Goal: Task Accomplishment & Management: Manage account settings

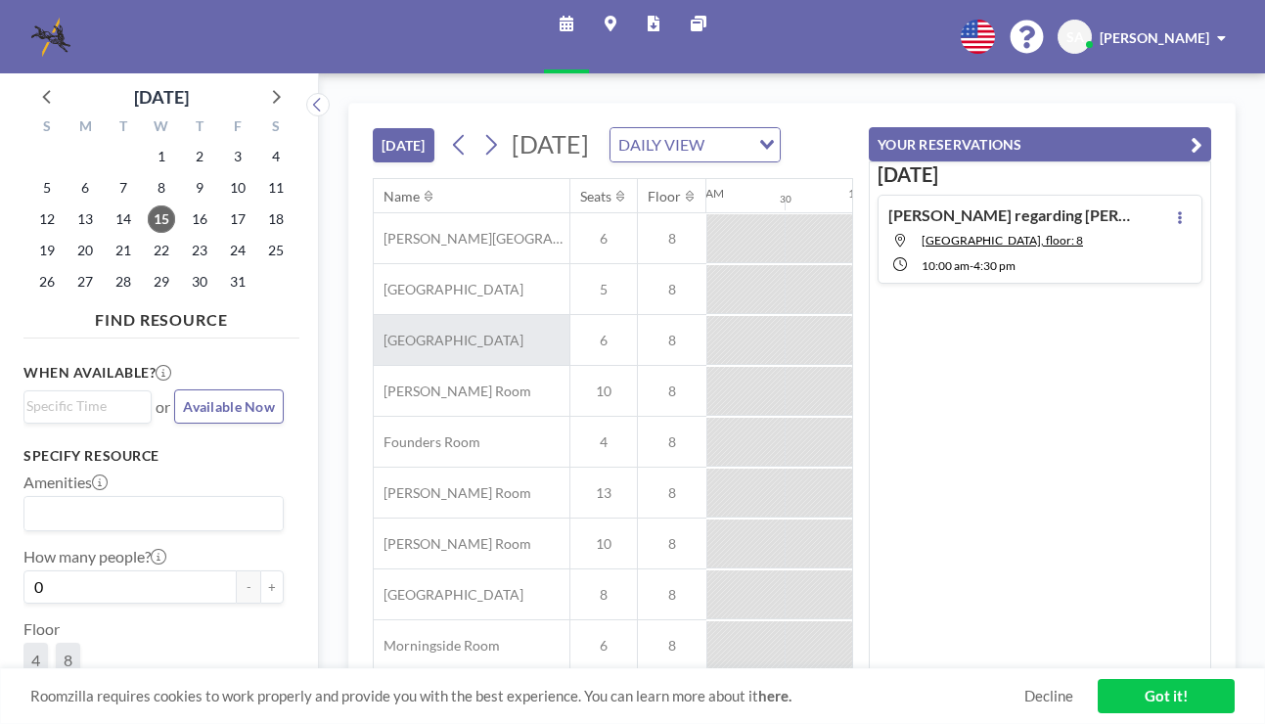
scroll to position [0, 1487]
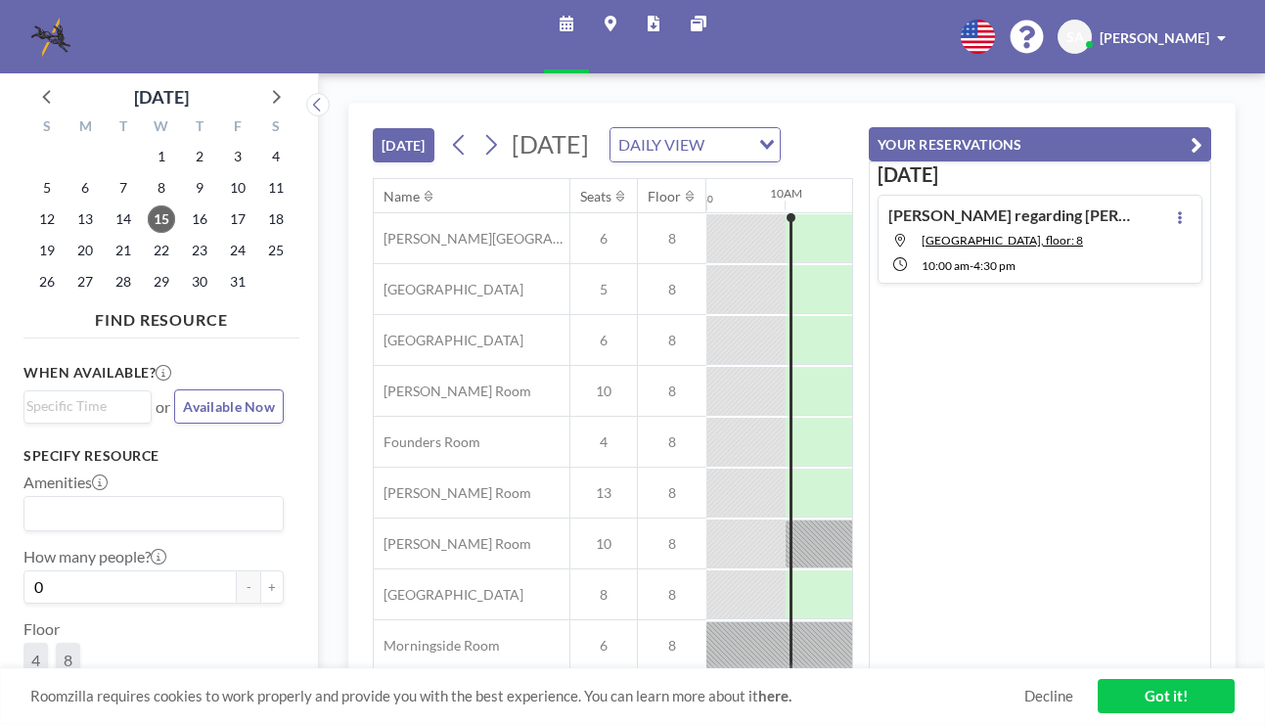
click at [1088, 267] on div "10:00 AM - 4:30 PM" at bounding box center [1027, 264] width 211 height 18
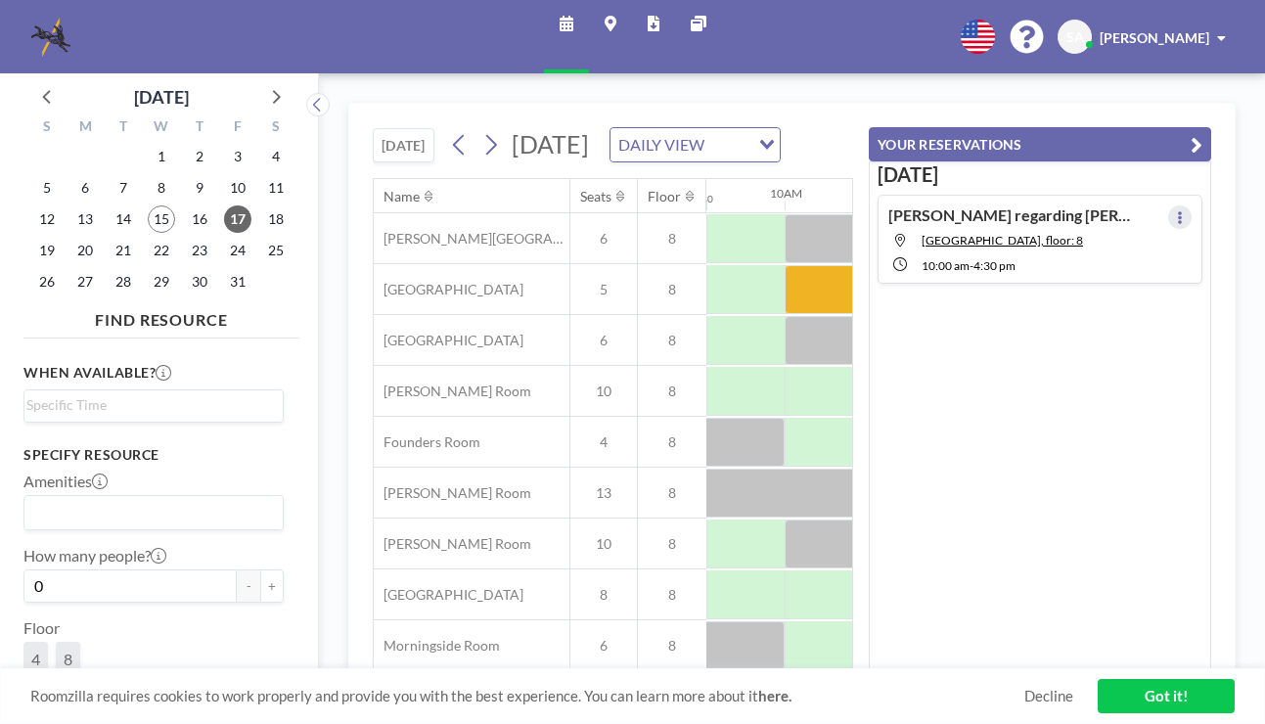
click at [1176, 211] on icon at bounding box center [1180, 217] width 8 height 13
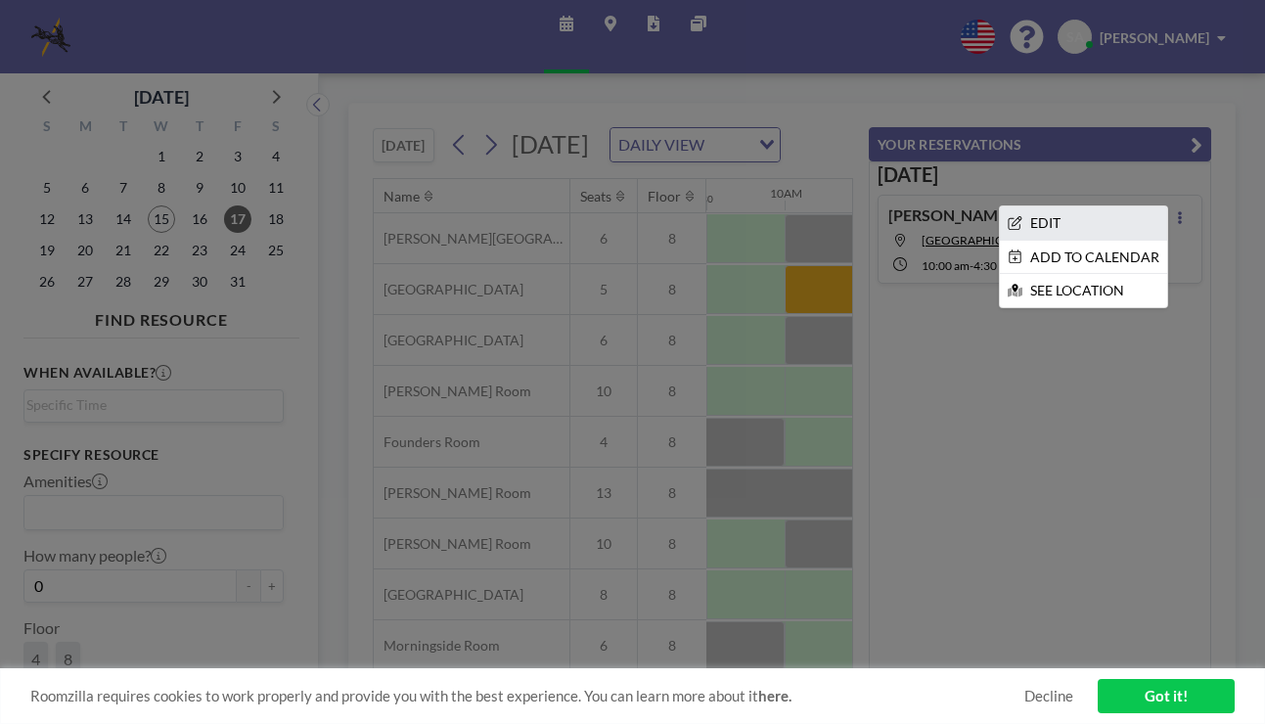
click at [1137, 224] on li "EDIT" at bounding box center [1083, 222] width 167 height 33
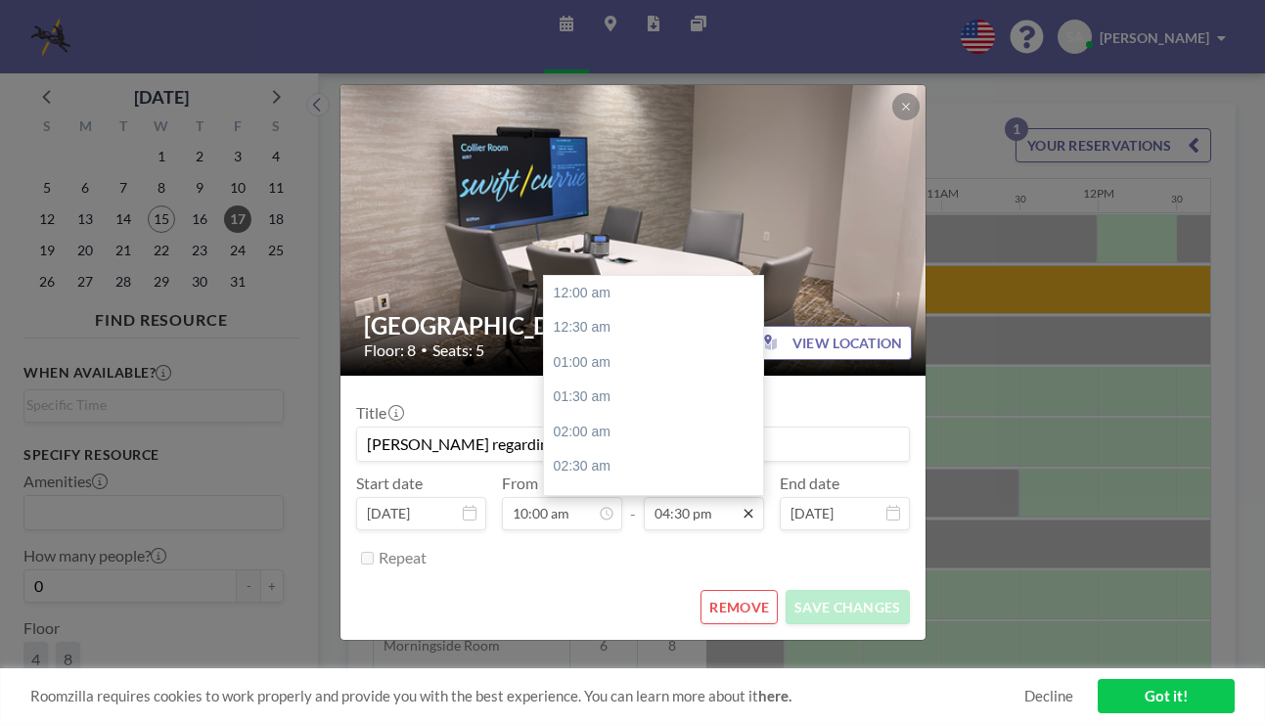
scroll to position [1150, 0]
click at [747, 515] on icon at bounding box center [748, 513] width 9 height 9
click at [614, 368] on div "05:30 pm" at bounding box center [658, 361] width 229 height 35
type input "05:30 pm"
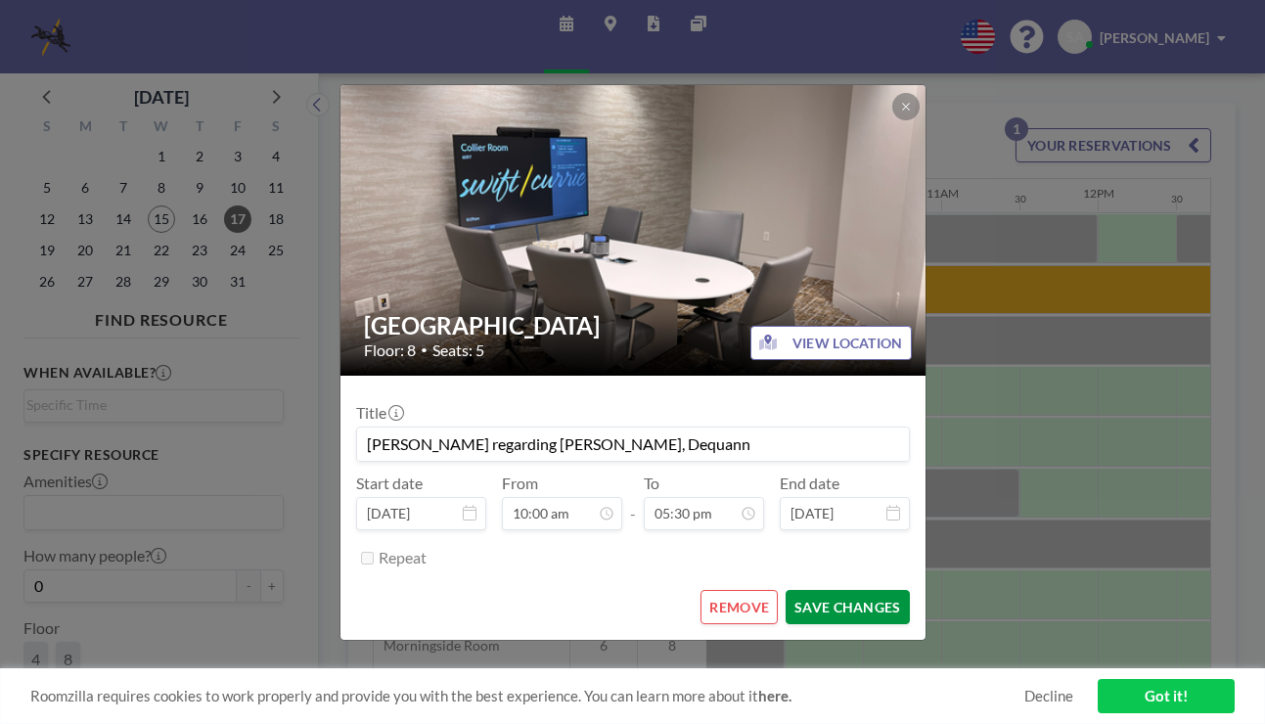
scroll to position [1219, 0]
click at [861, 609] on button "SAVE CHANGES" at bounding box center [847, 607] width 123 height 34
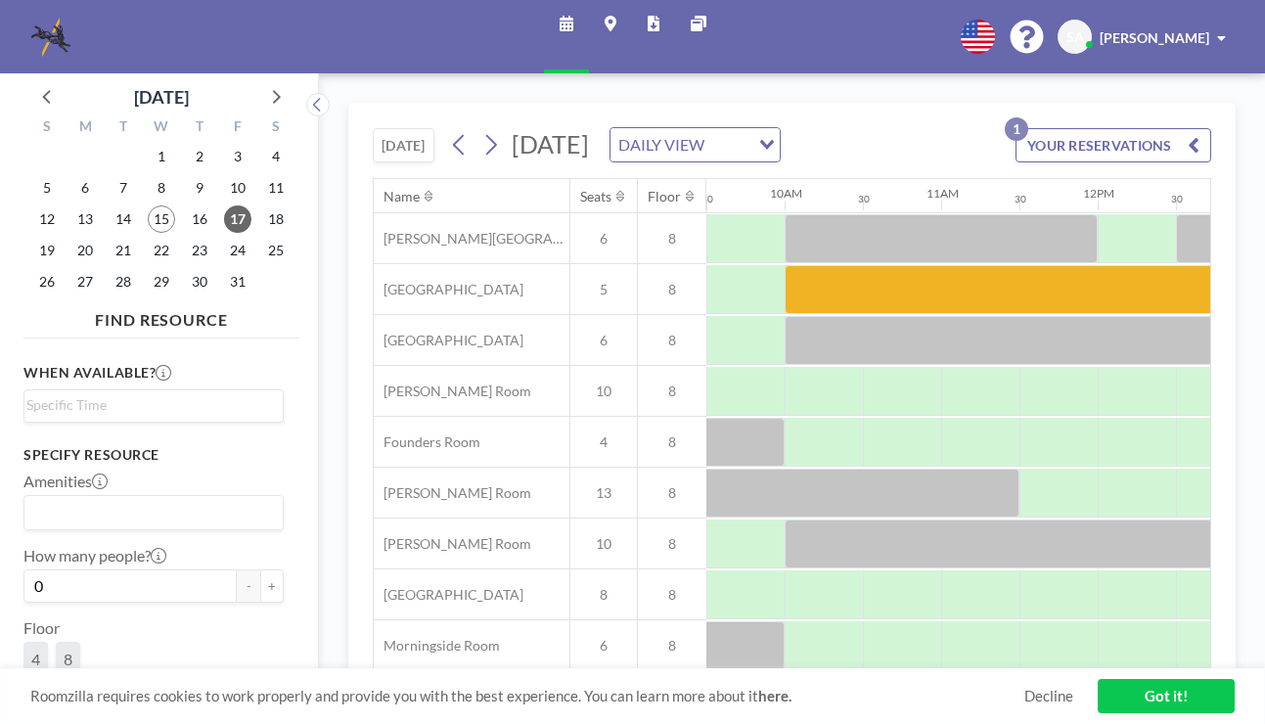
click at [1106, 152] on button "YOUR RESERVATIONS 1" at bounding box center [1114, 145] width 196 height 34
